Goal: Transaction & Acquisition: Subscribe to service/newsletter

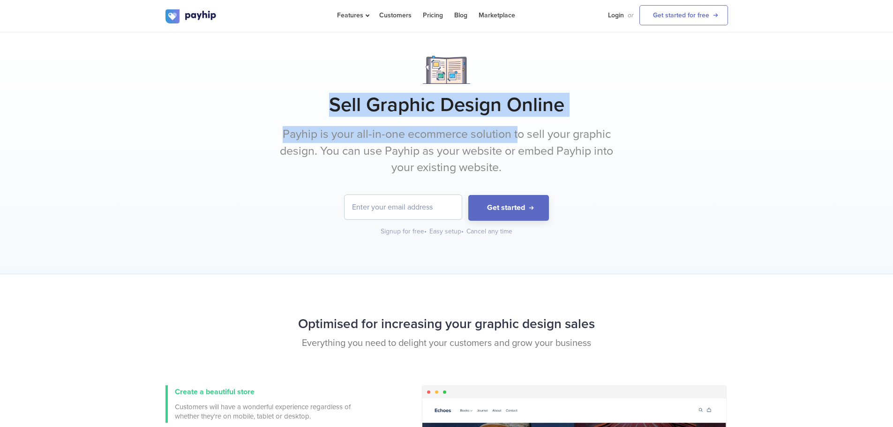
drag, startPoint x: 361, startPoint y: 111, endPoint x: 521, endPoint y: 129, distance: 161.9
click at [521, 129] on div "Sell Graphic Design Online Payhip is your all-in-one ecommerce solution to sell…" at bounding box center [447, 146] width 563 height 181
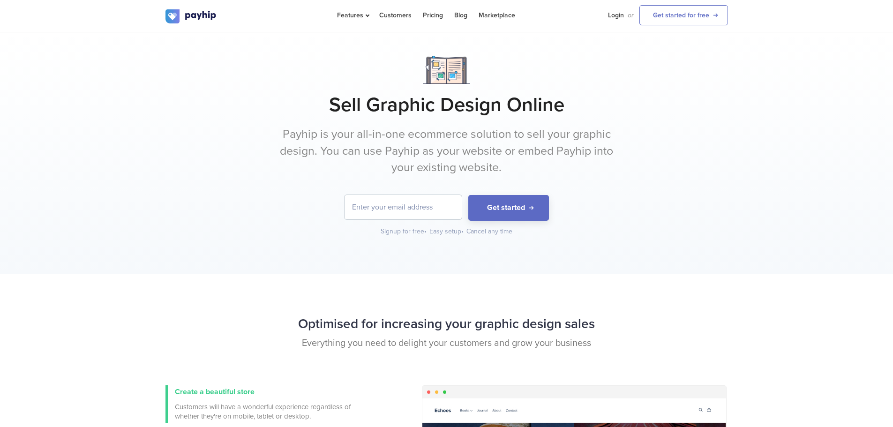
click at [225, 200] on form "Get started" at bounding box center [447, 208] width 563 height 26
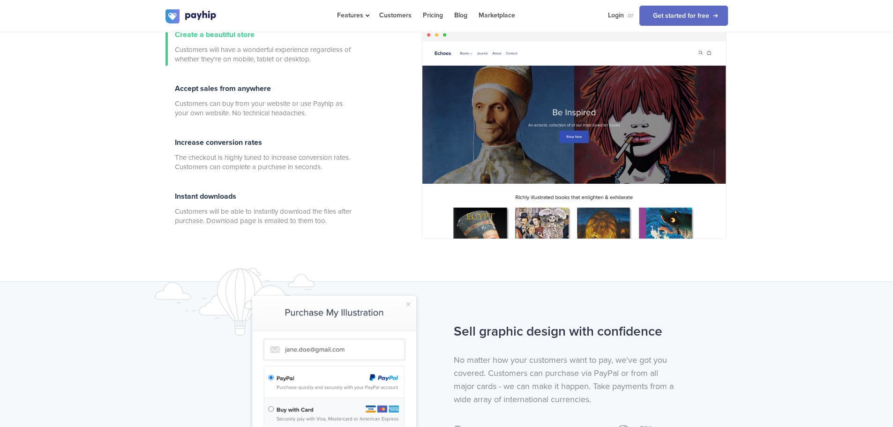
scroll to position [516, 0]
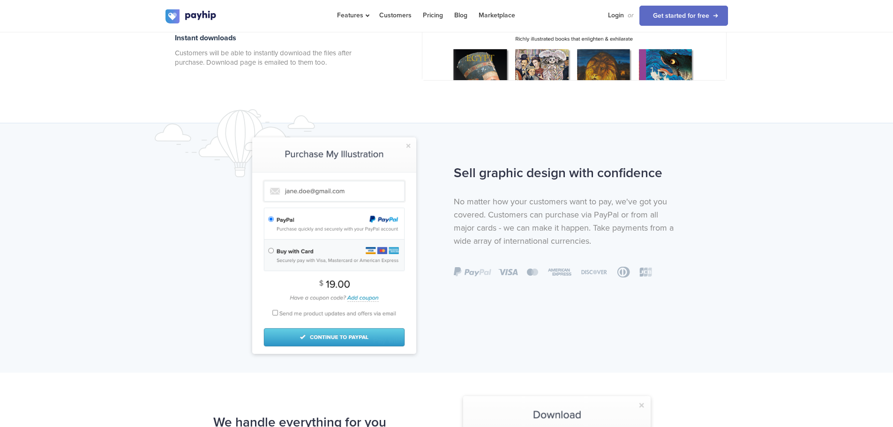
click at [288, 193] on img at bounding box center [334, 245] width 164 height 217
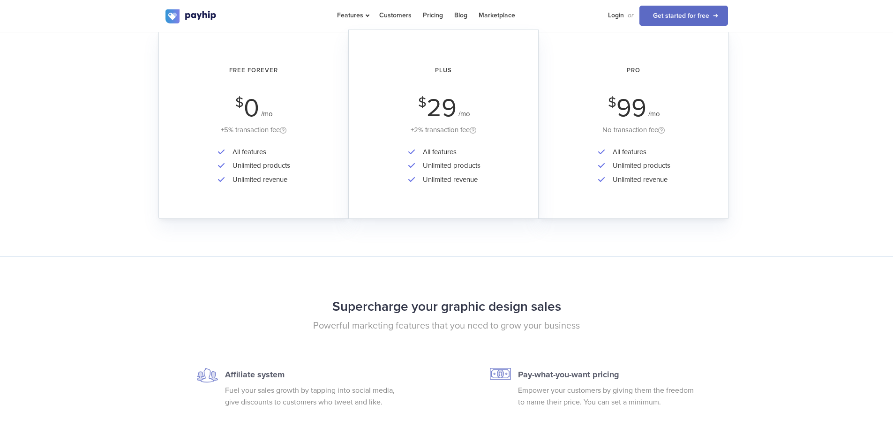
scroll to position [1641, 0]
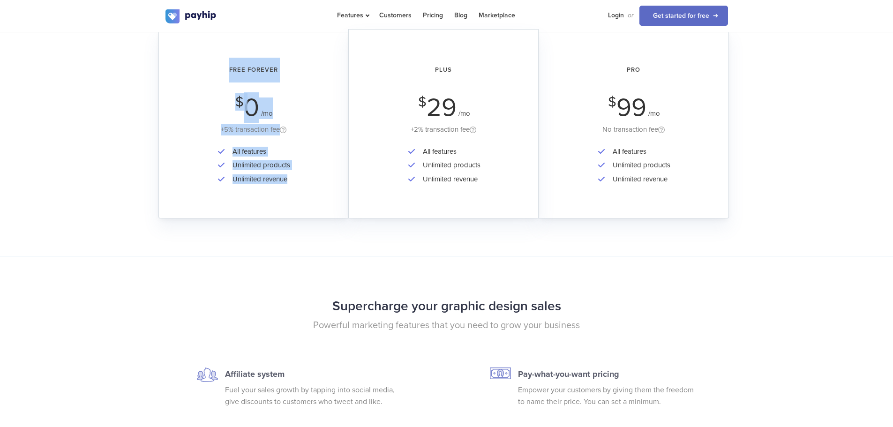
drag, startPoint x: 230, startPoint y: 63, endPoint x: 291, endPoint y: 216, distance: 164.7
click at [291, 216] on div "Free Forever $ 0 /mo +5% transaction fee All features Unlimited products Unlimi…" at bounding box center [253, 123] width 190 height 189
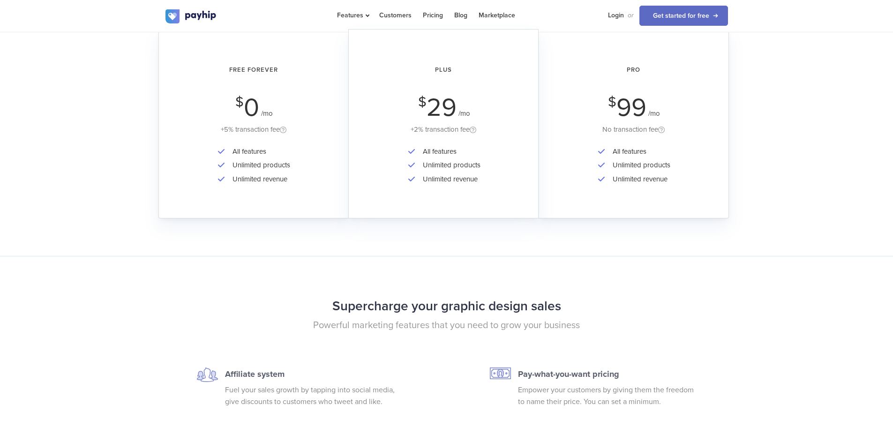
click at [249, 233] on div "Simple pricing Get started now. No credit card required. Free Forever $ 0 /mo +…" at bounding box center [446, 86] width 893 height 339
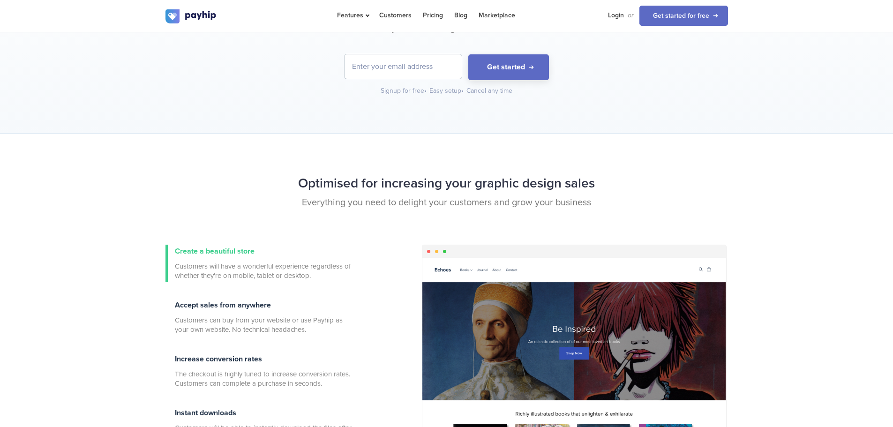
scroll to position [0, 0]
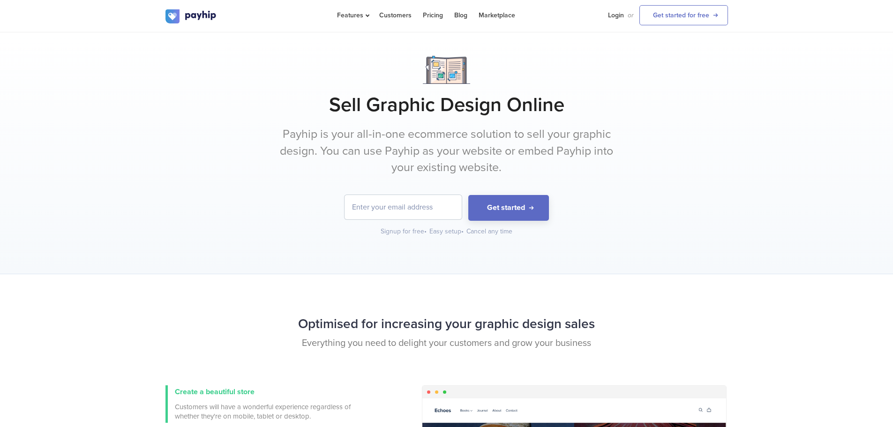
click at [413, 208] on input "email" at bounding box center [403, 207] width 117 height 24
click at [405, 158] on p "Payhip is your all-in-one ecommerce solution to sell your graphic design. You c…" at bounding box center [447, 151] width 352 height 50
